Goal: Use online tool/utility: Utilize a website feature to perform a specific function

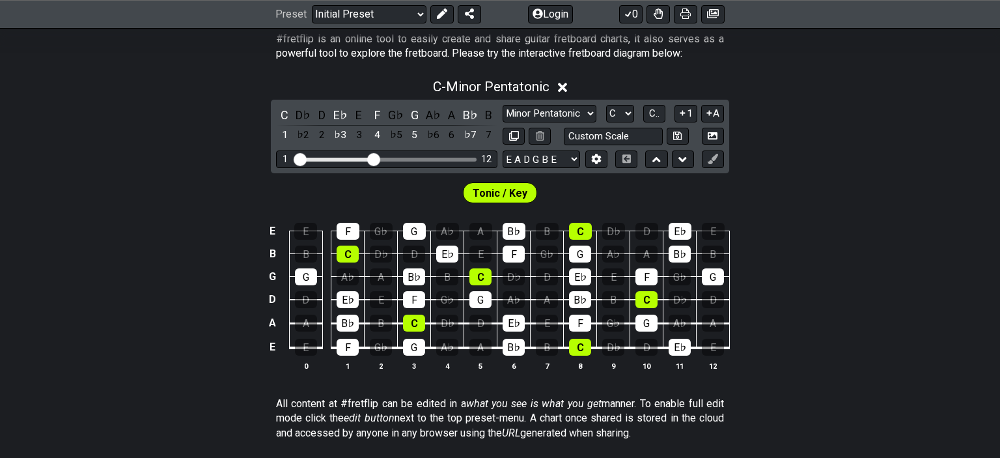
scroll to position [275, 0]
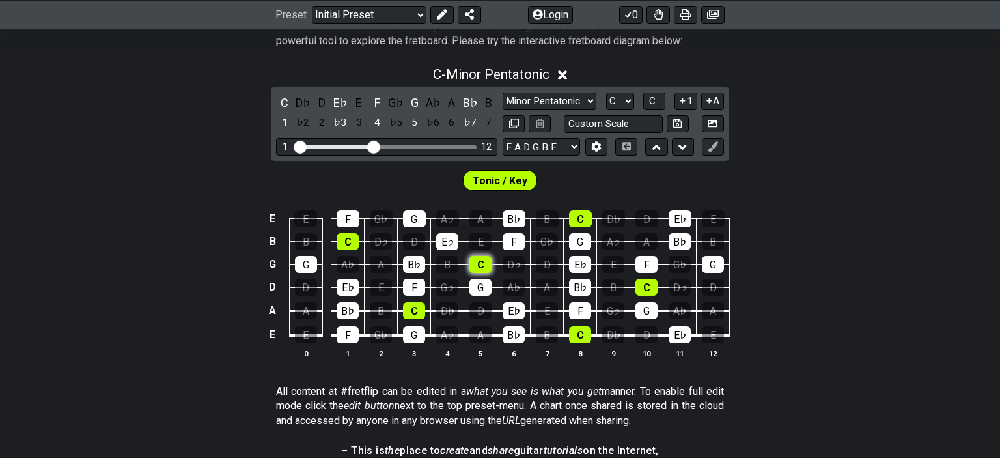
click at [480, 268] on div "C" at bounding box center [480, 264] width 22 height 17
click at [480, 290] on div "G" at bounding box center [480, 287] width 22 height 17
click at [417, 260] on div "B♭" at bounding box center [414, 264] width 22 height 17
drag, startPoint x: 415, startPoint y: 296, endPoint x: 415, endPoint y: 315, distance: 18.9
click at [415, 298] on td "C" at bounding box center [414, 299] width 33 height 24
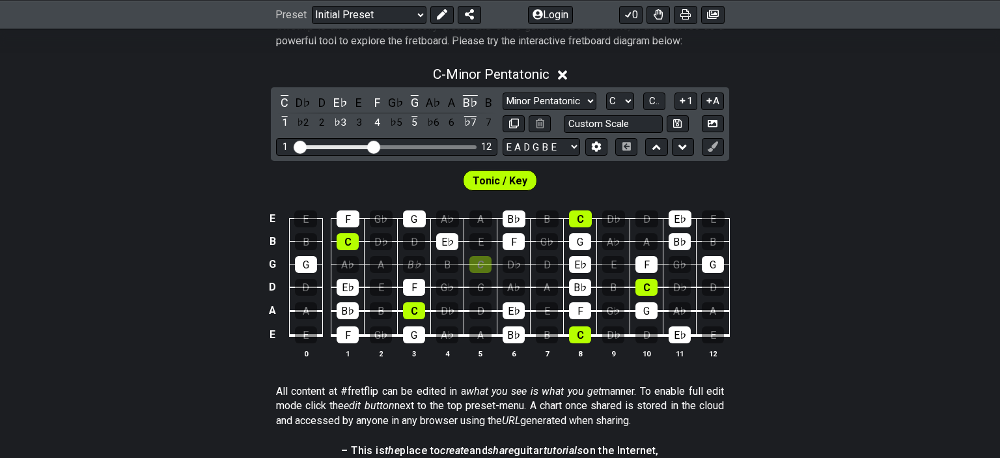
click at [417, 324] on td "G" at bounding box center [414, 323] width 33 height 25
click at [417, 335] on div "G" at bounding box center [414, 334] width 22 height 17
click at [412, 311] on div "C" at bounding box center [414, 310] width 22 height 17
click at [412, 285] on div "F" at bounding box center [414, 287] width 22 height 17
click at [347, 291] on div "E♭" at bounding box center [348, 287] width 22 height 17
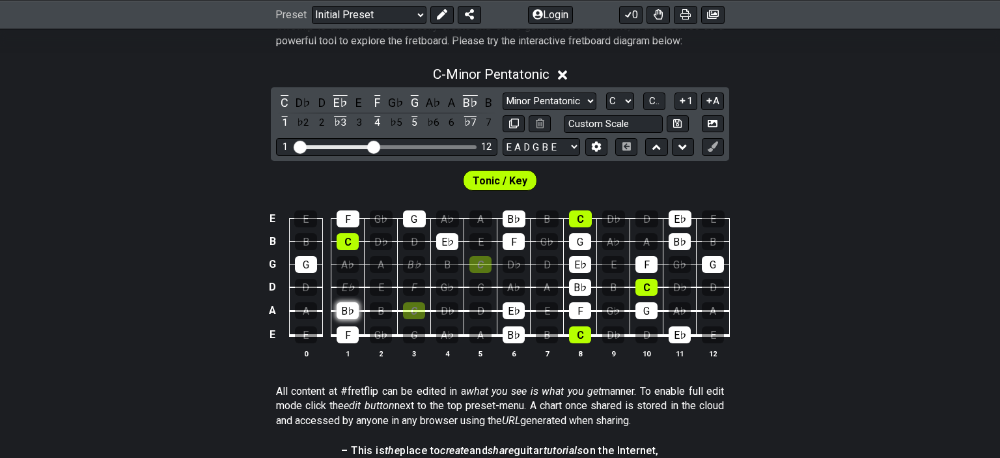
click at [346, 311] on div "B♭" at bounding box center [348, 310] width 22 height 17
click at [307, 264] on div "G" at bounding box center [306, 264] width 22 height 17
click at [352, 339] on div "F" at bounding box center [348, 334] width 22 height 17
click at [340, 240] on div "C" at bounding box center [348, 241] width 22 height 17
click at [351, 216] on div "F" at bounding box center [348, 218] width 23 height 17
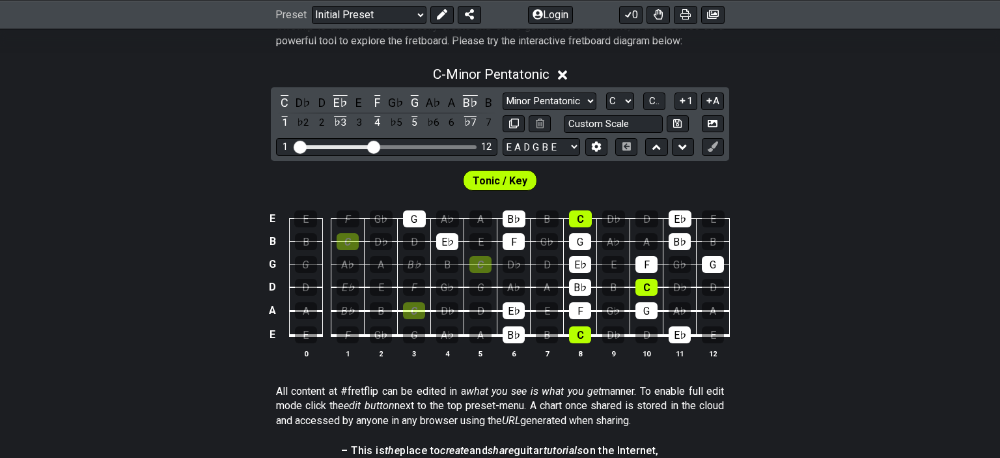
drag, startPoint x: 413, startPoint y: 213, endPoint x: 431, endPoint y: 217, distance: 18.8
click at [415, 215] on div "G" at bounding box center [414, 218] width 23 height 17
